Goal: Task Accomplishment & Management: Use online tool/utility

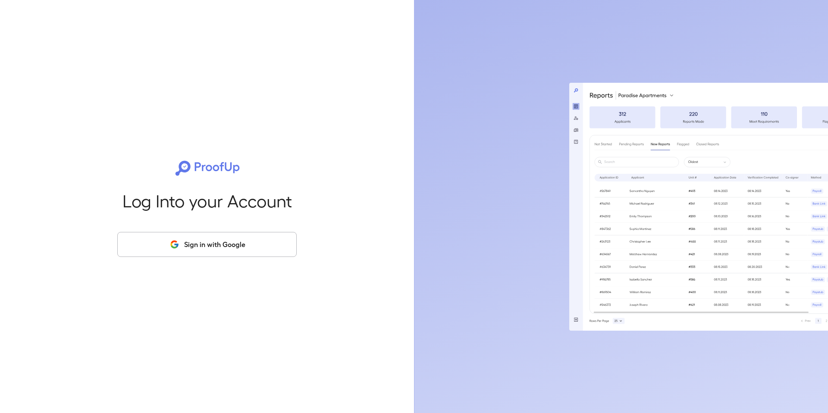
click at [183, 238] on button "Sign in with Google" at bounding box center [206, 244] width 179 height 25
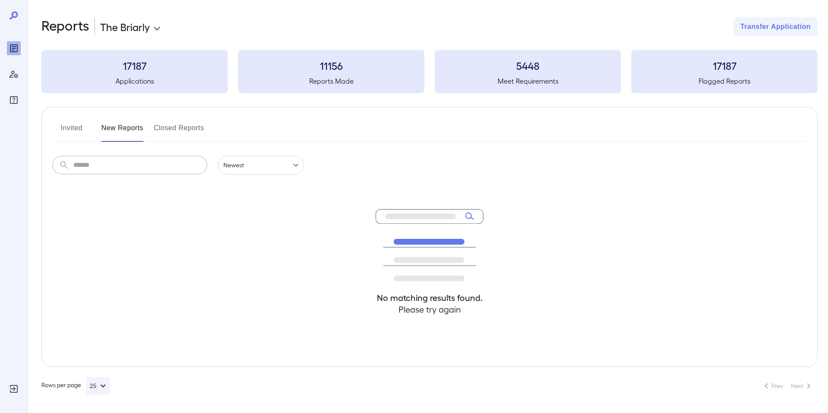
click at [138, 163] on input "text" at bounding box center [140, 165] width 134 height 19
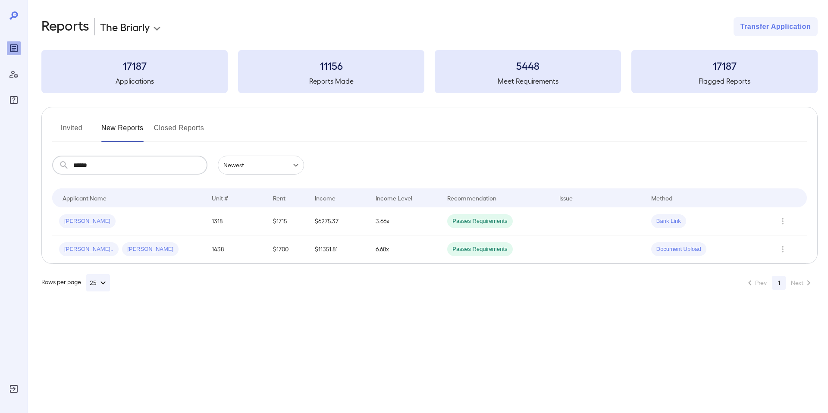
type input "******"
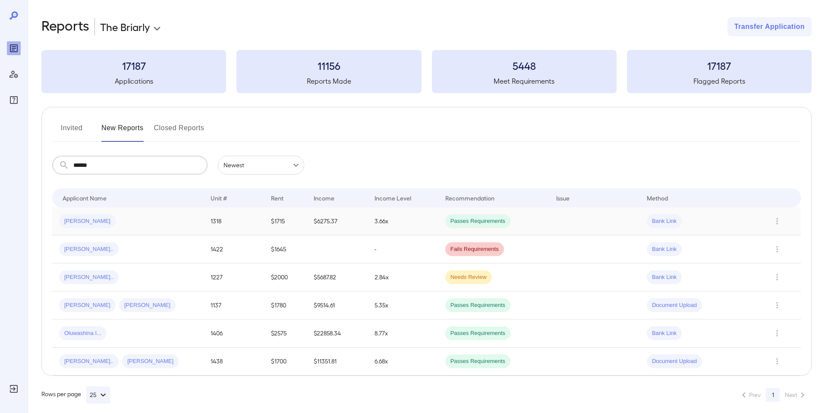
click at [182, 213] on td "[PERSON_NAME]" at bounding box center [127, 221] width 151 height 28
